Goal: Participate in discussion: Engage in conversation with other users on a specific topic

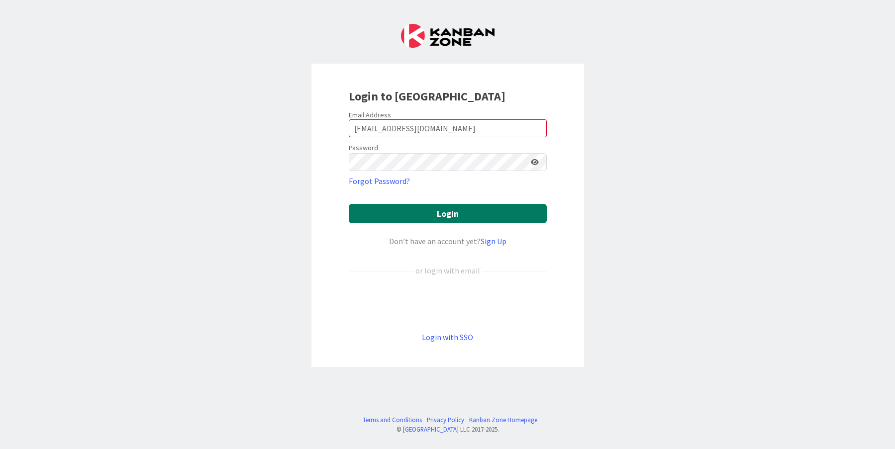
click at [475, 215] on button "Login" at bounding box center [448, 213] width 198 height 19
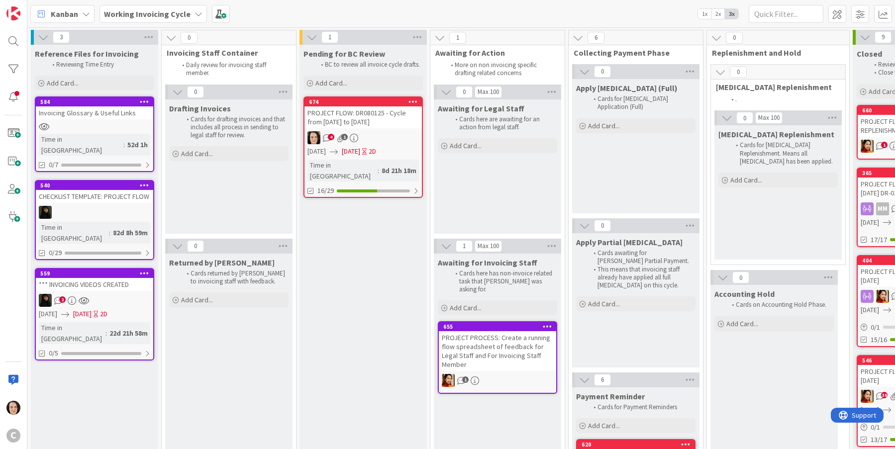
click at [380, 109] on div "PROJECT FLOW: DR080125 - Cycle from [DATE] to [DATE]" at bounding box center [363, 118] width 117 height 22
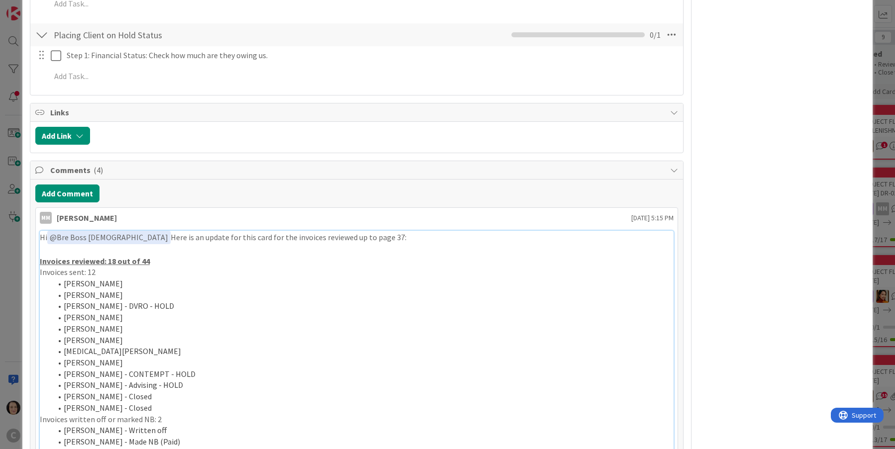
scroll to position [753, 0]
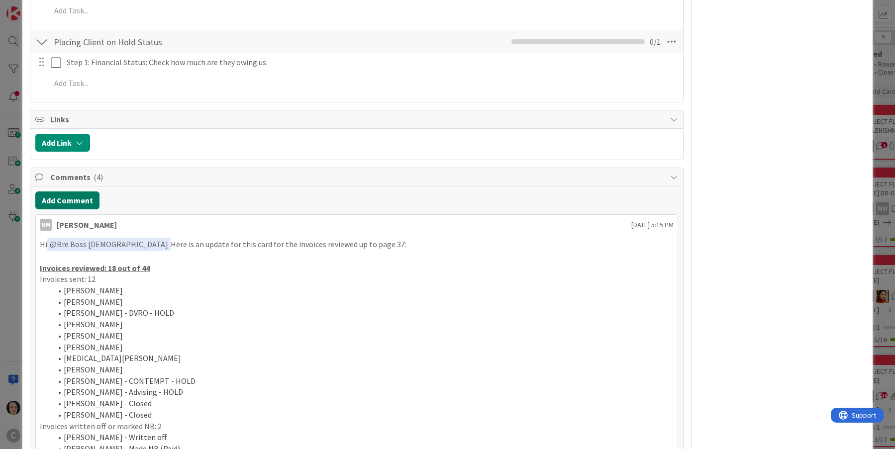
click at [87, 192] on button "Add Comment" at bounding box center [67, 201] width 64 height 18
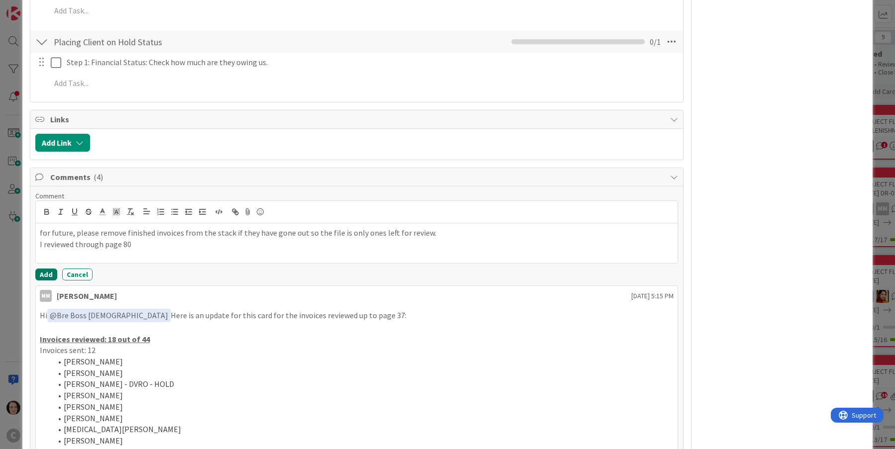
click at [50, 269] on button "Add" at bounding box center [46, 275] width 22 height 12
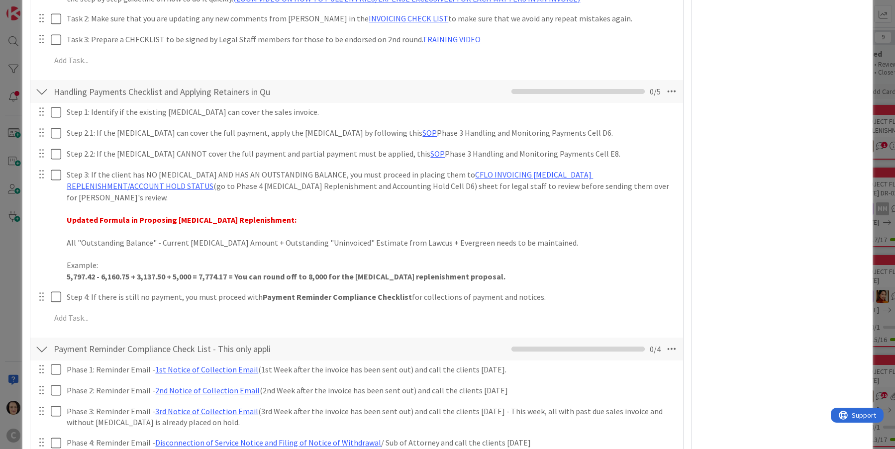
scroll to position [0, 0]
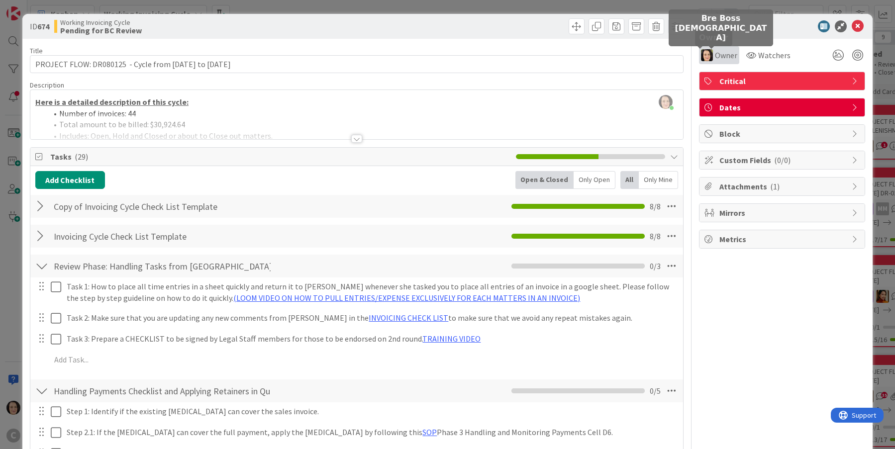
click at [706, 57] on div "Owner" at bounding box center [719, 55] width 36 height 12
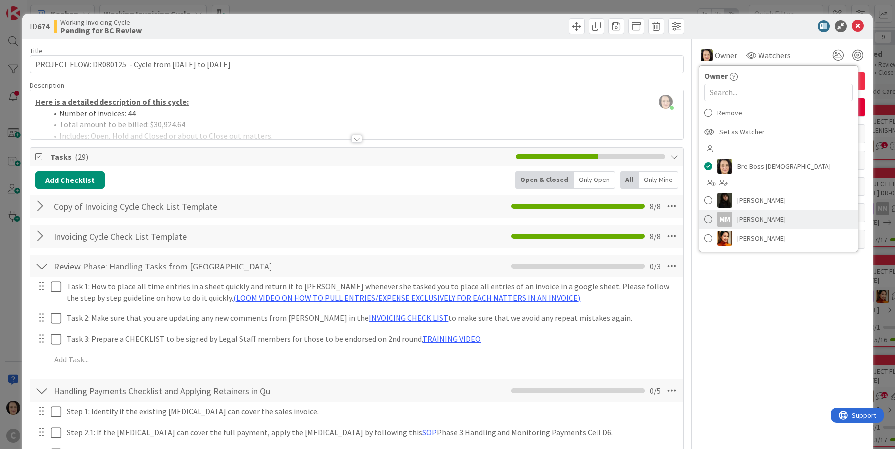
click at [738, 218] on span "[PERSON_NAME]" at bounding box center [762, 219] width 48 height 15
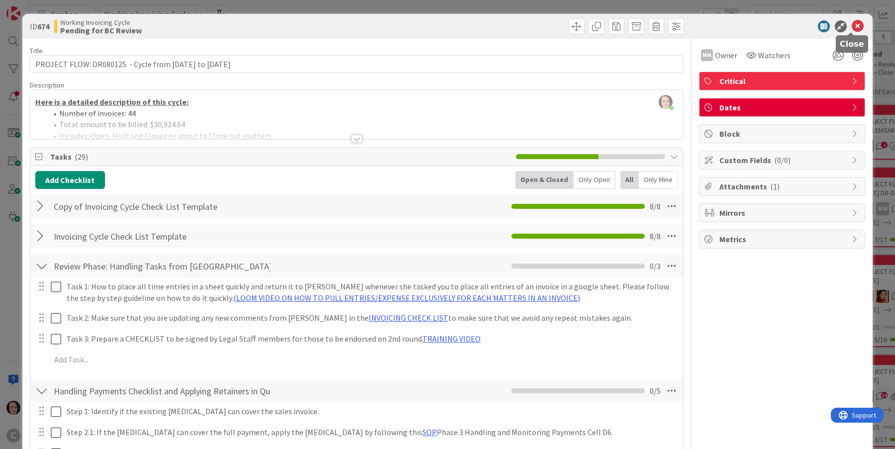
click at [853, 25] on icon at bounding box center [858, 26] width 12 height 12
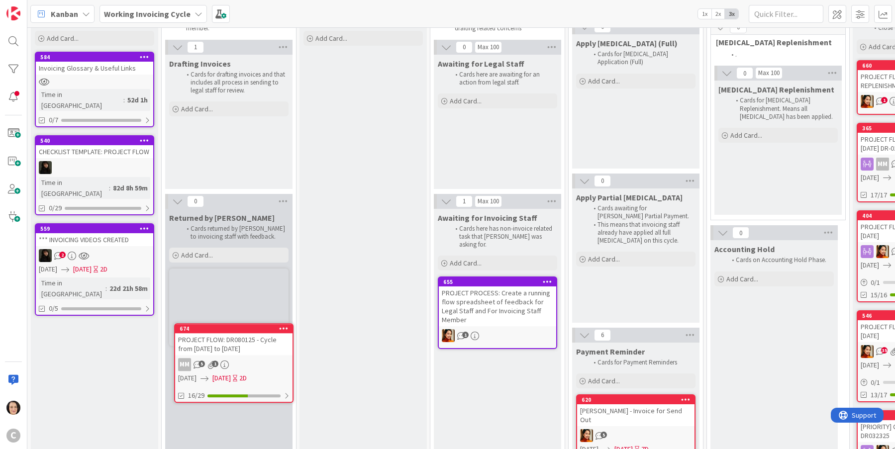
scroll to position [51, 0]
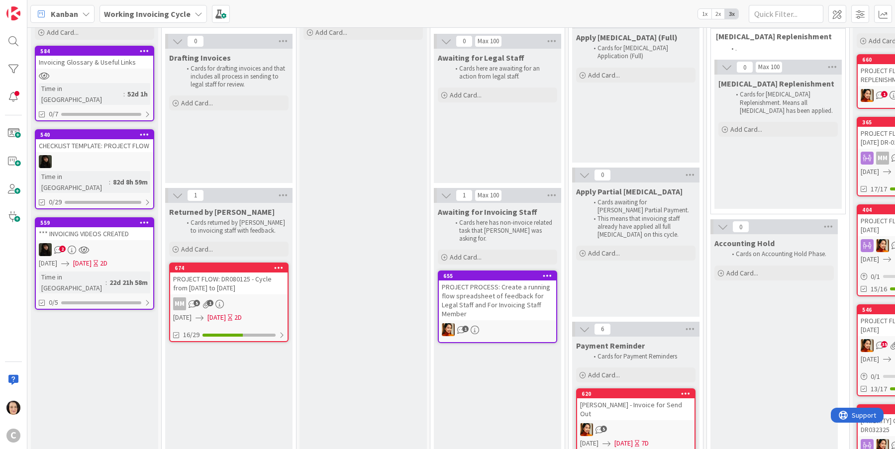
drag, startPoint x: 359, startPoint y: 143, endPoint x: 172, endPoint y: 1, distance: 234.8
